Goal: Browse casually: Explore the website without a specific task or goal

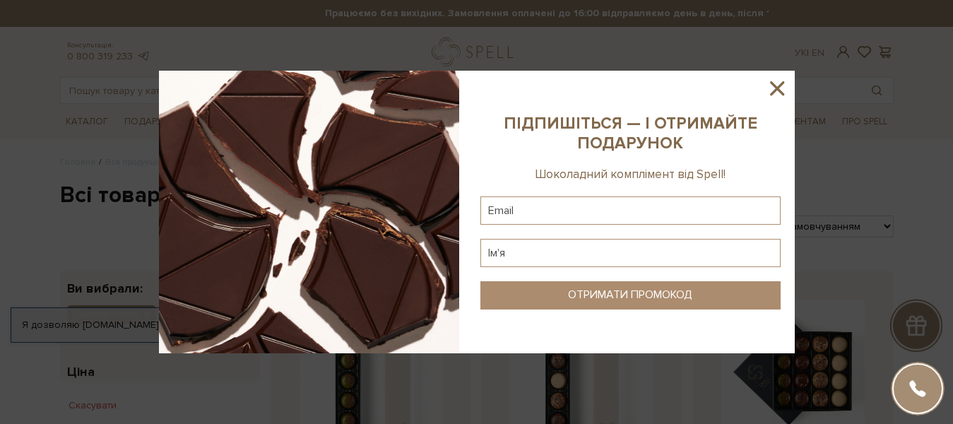
click at [775, 84] on icon at bounding box center [777, 88] width 24 height 24
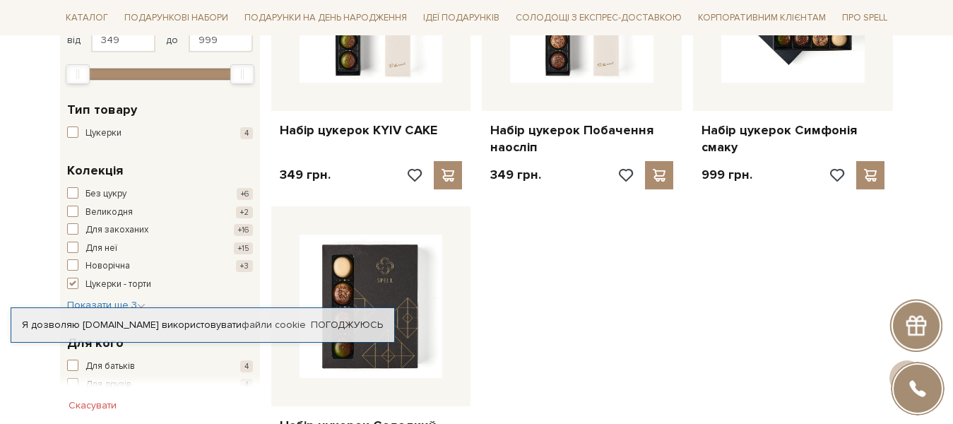
scroll to position [384, 0]
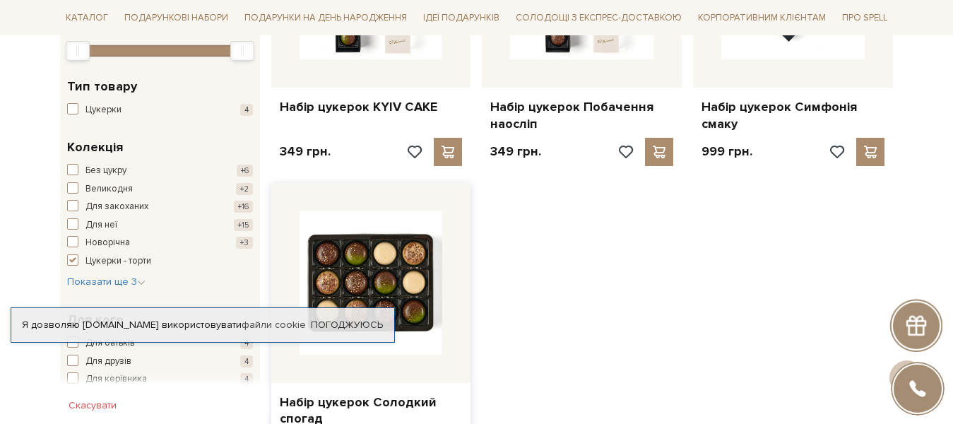
click at [385, 243] on img at bounding box center [371, 282] width 143 height 143
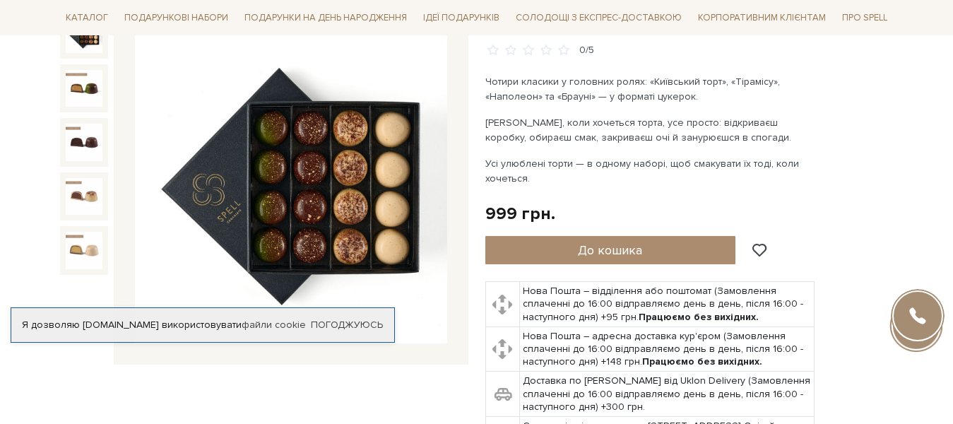
scroll to position [121, 0]
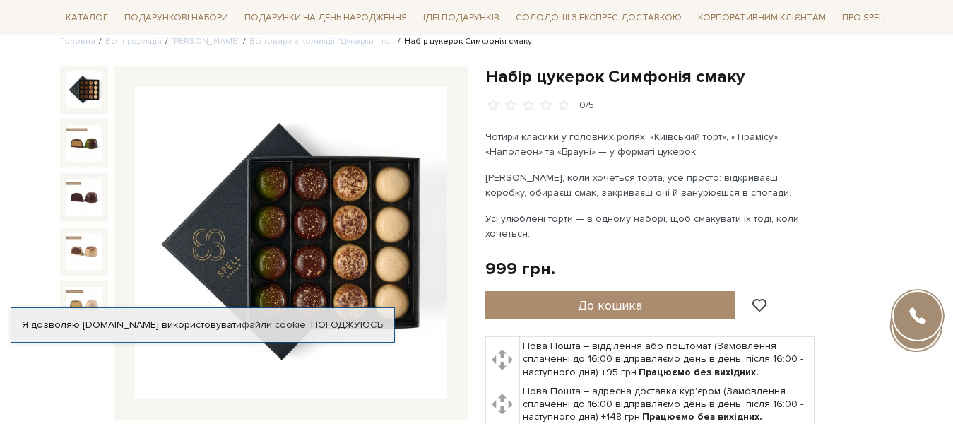
click at [71, 100] on img at bounding box center [84, 89] width 37 height 37
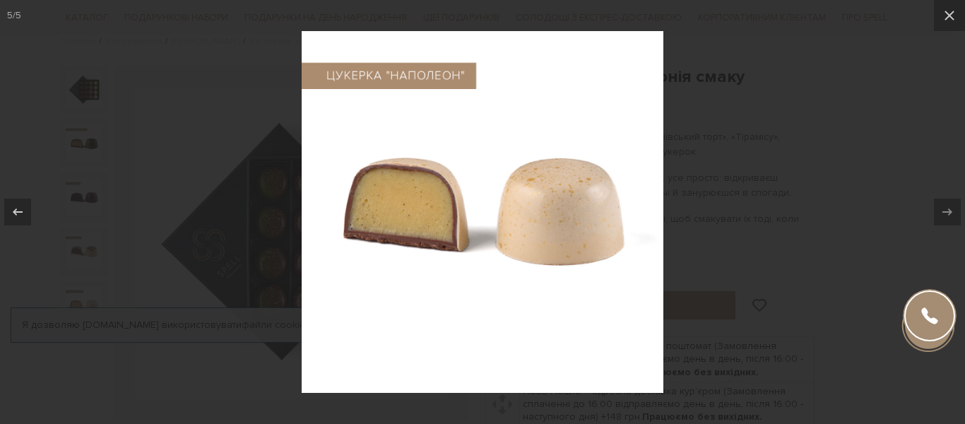
click at [243, 119] on div at bounding box center [482, 212] width 965 height 424
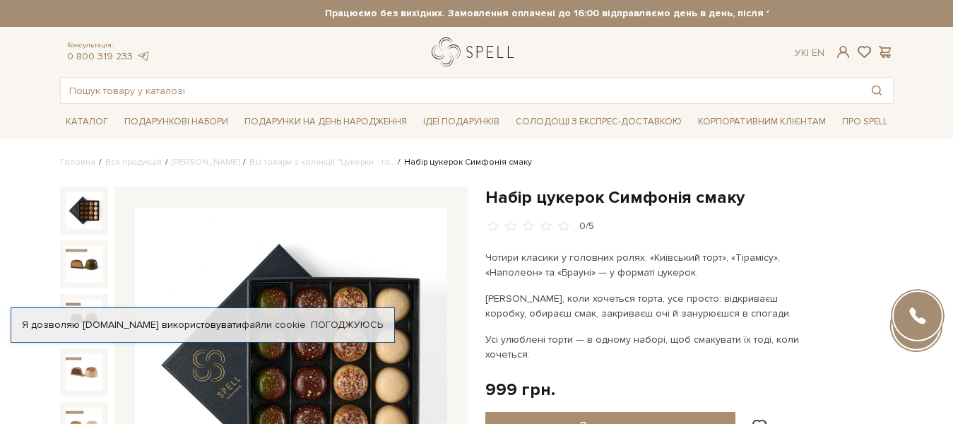
click at [483, 44] on link "logo" at bounding box center [476, 51] width 88 height 29
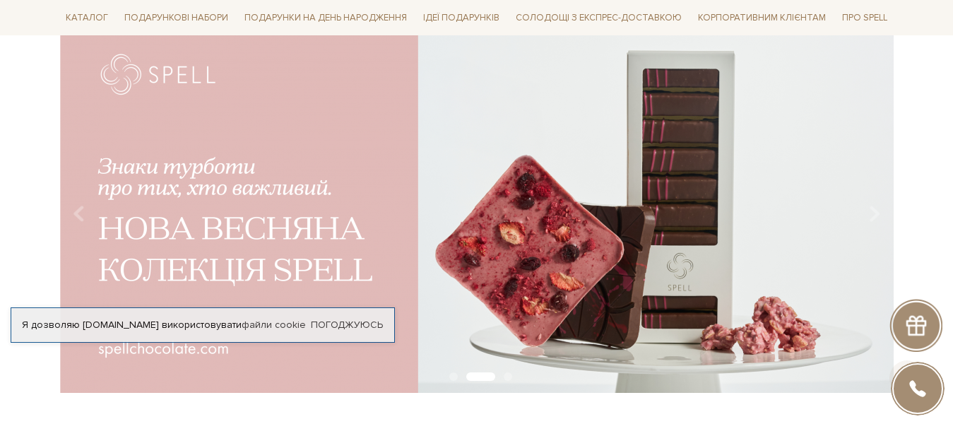
scroll to position [148, 0]
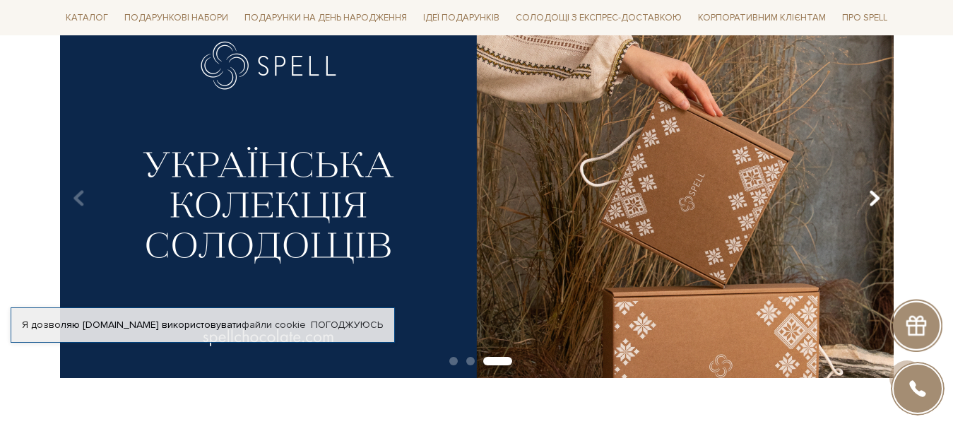
click at [877, 193] on icon "Carousel Navigation" at bounding box center [874, 199] width 12 height 24
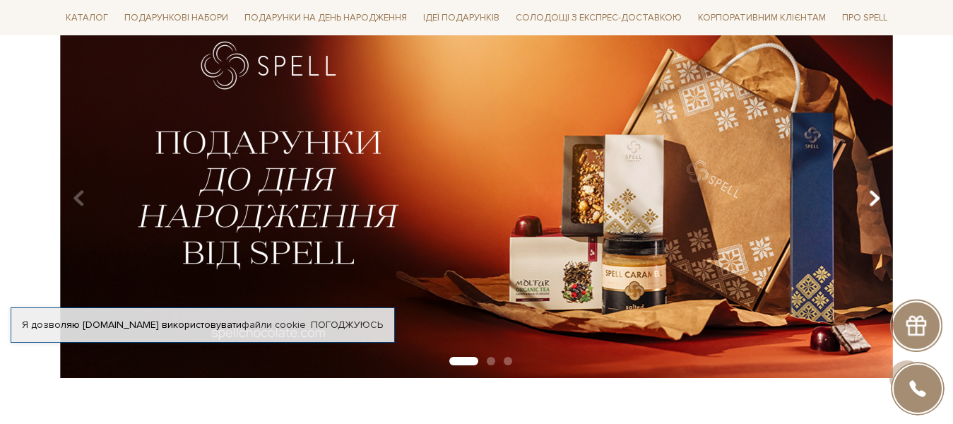
click at [878, 193] on icon "Carousel Navigation" at bounding box center [874, 199] width 12 height 24
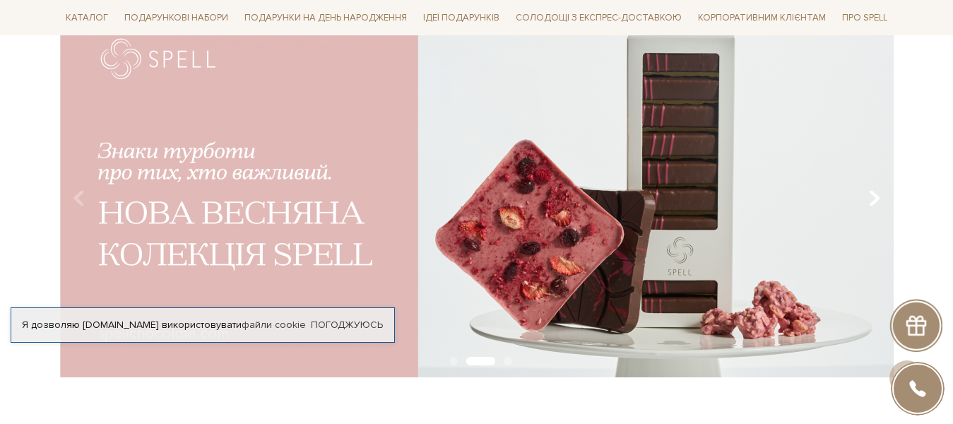
click at [878, 193] on icon "Carousel Navigation" at bounding box center [874, 199] width 12 height 24
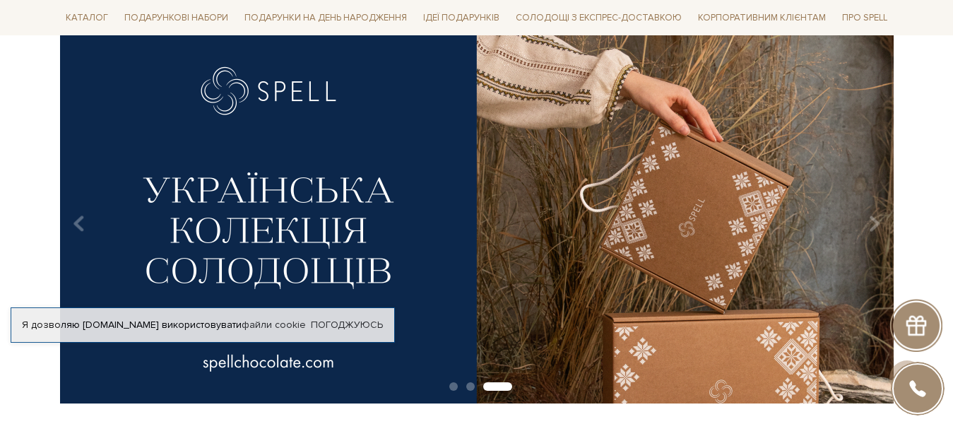
scroll to position [0, 0]
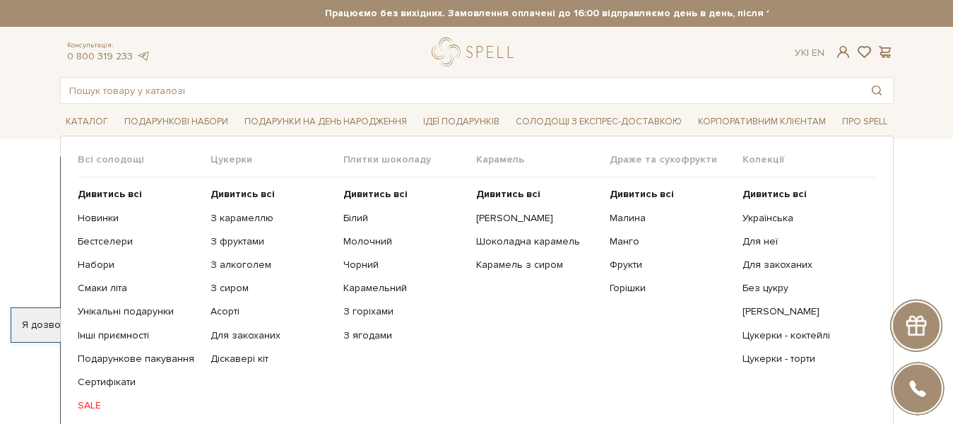
click at [87, 407] on link "SALE" at bounding box center [139, 405] width 122 height 13
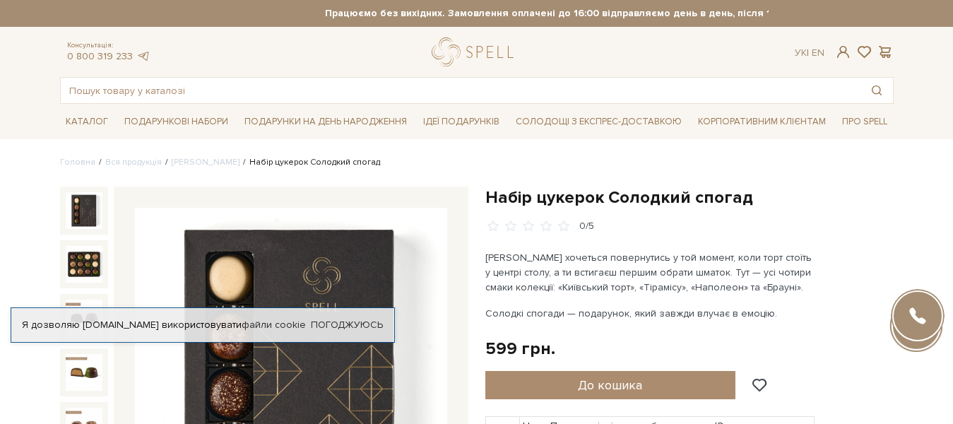
click at [668, 252] on p "Іноді хочеться повернутись у той момент, коли торт стоїть у центрі столу, а ти …" at bounding box center [650, 272] width 331 height 45
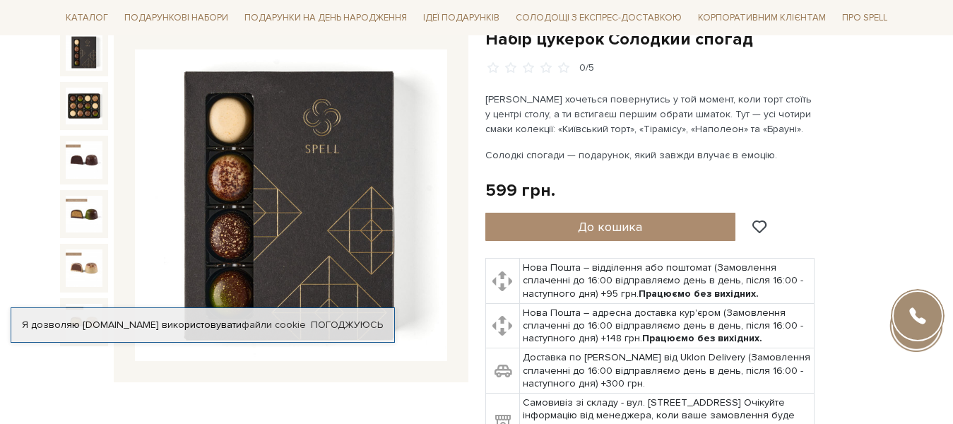
scroll to position [170, 0]
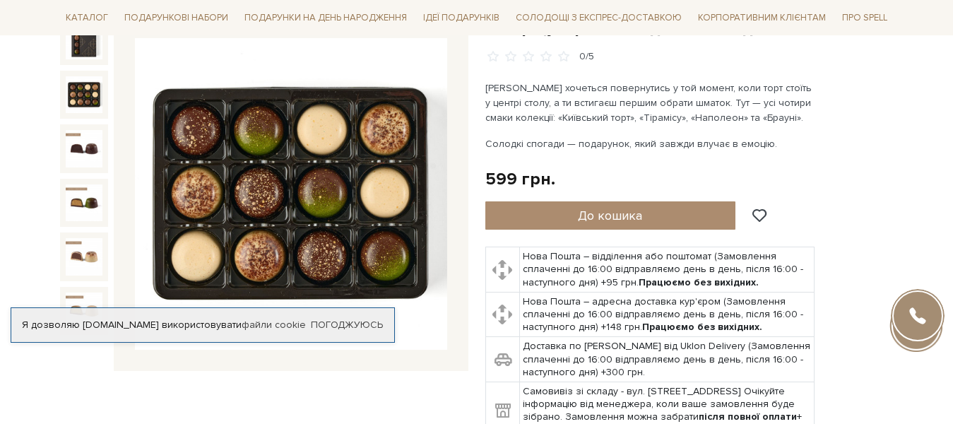
click at [85, 95] on img at bounding box center [84, 94] width 37 height 37
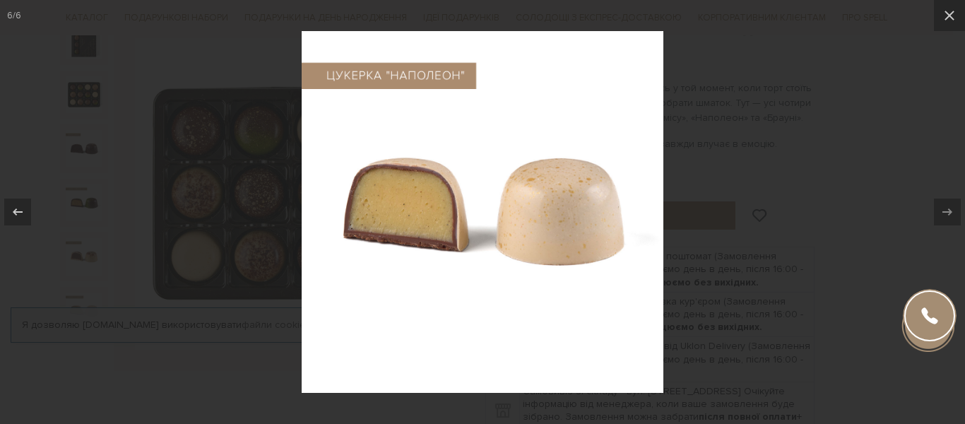
click at [853, 141] on div at bounding box center [482, 212] width 965 height 424
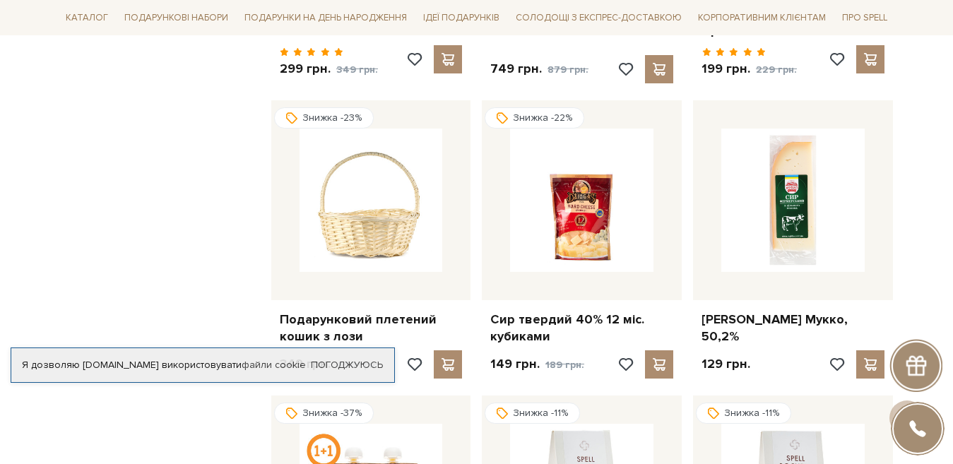
scroll to position [1233, 0]
